Goal: Task Accomplishment & Management: Use online tool/utility

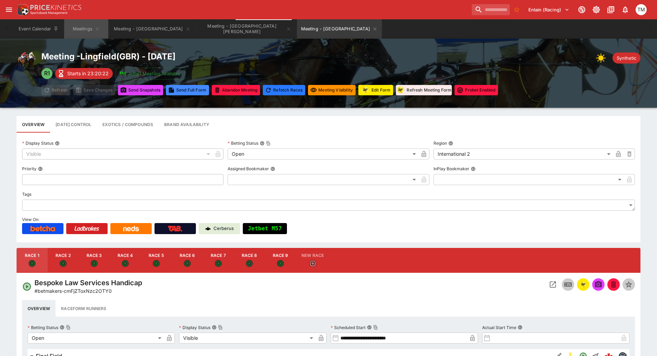
click at [81, 30] on button "Meetings" at bounding box center [86, 28] width 44 height 19
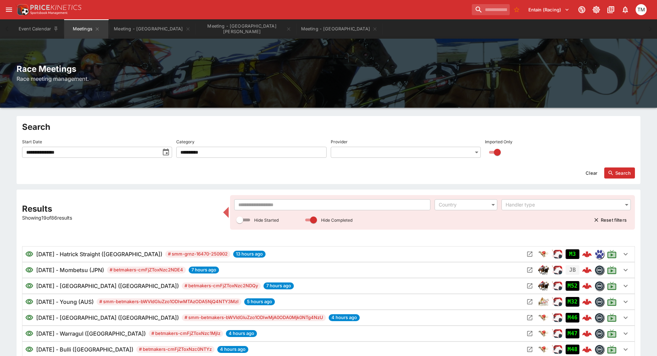
click at [257, 201] on input "text" at bounding box center [332, 204] width 196 height 11
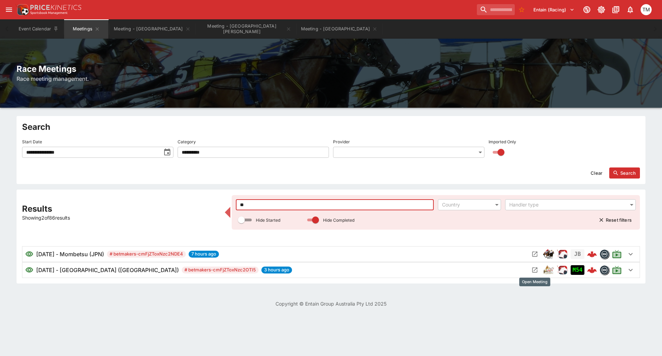
type input "**"
click at [538, 270] on icon "Open Meeting" at bounding box center [535, 269] width 5 height 5
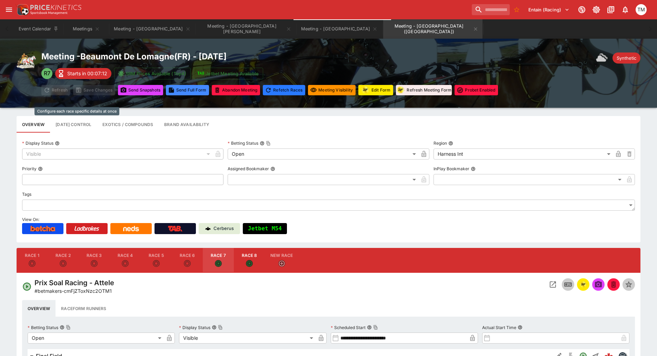
click at [84, 128] on button "[DATE] Control" at bounding box center [73, 124] width 47 height 17
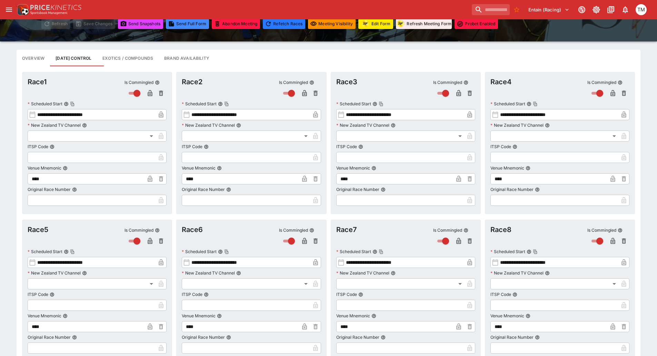
scroll to position [138, 0]
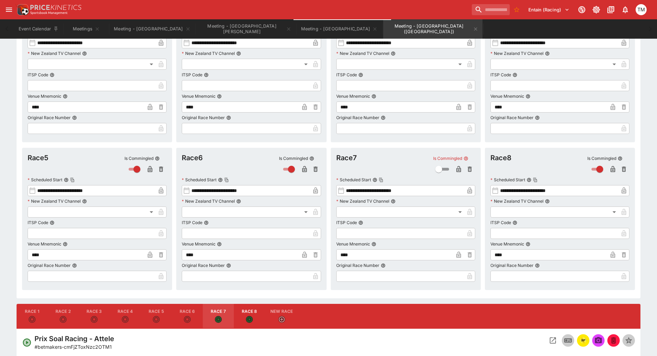
click at [460, 170] on icon "button" at bounding box center [458, 169] width 3 height 3
click at [389, 144] on div "**********" at bounding box center [328, 145] width 613 height 290
click at [612, 170] on icon "button" at bounding box center [612, 169] width 3 height 3
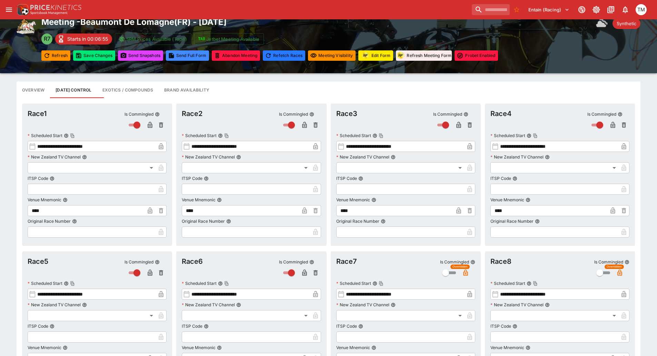
scroll to position [0, 0]
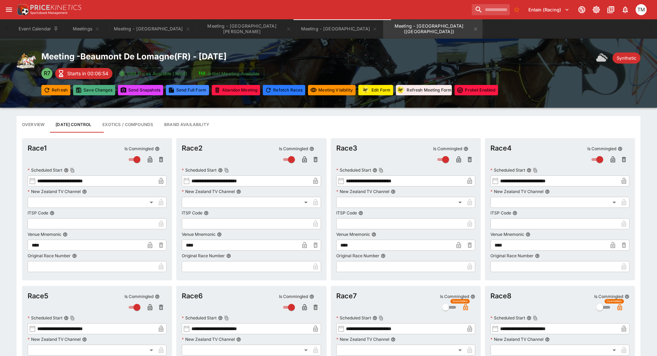
click at [94, 89] on button "Save Changes" at bounding box center [94, 90] width 42 height 10
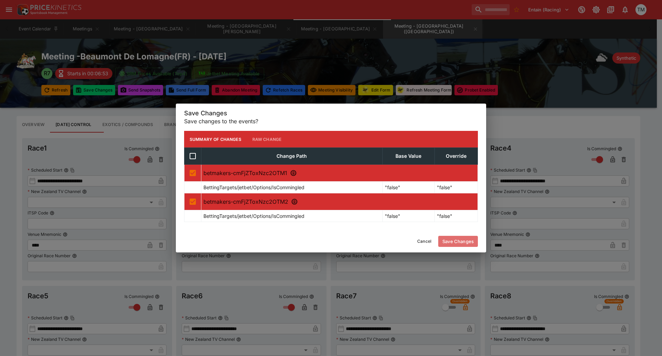
click at [467, 239] on button "Save Changes" at bounding box center [458, 241] width 40 height 11
